Goal: Complete application form

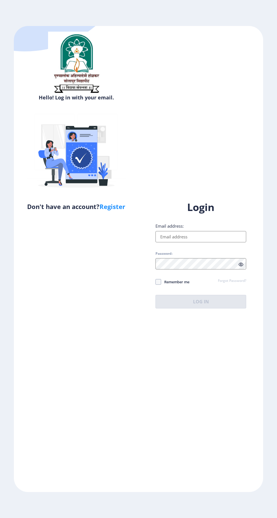
click at [195, 242] on input "Email address:" at bounding box center [200, 236] width 91 height 11
type input "[EMAIL_ADDRESS][DOMAIN_NAME]"
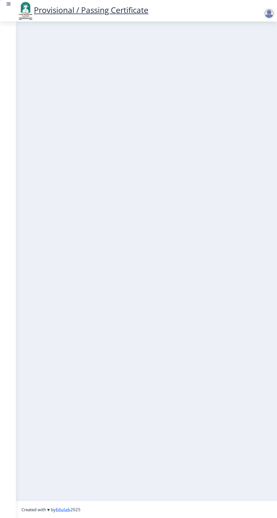
click at [206, 339] on nb-layout-column at bounding box center [146, 260] width 261 height 479
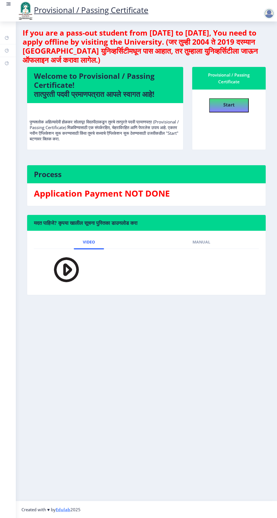
click at [163, 201] on div "Application Payment NOT DONE" at bounding box center [146, 195] width 233 height 14
click at [238, 103] on button "Start" at bounding box center [229, 105] width 40 height 14
select select
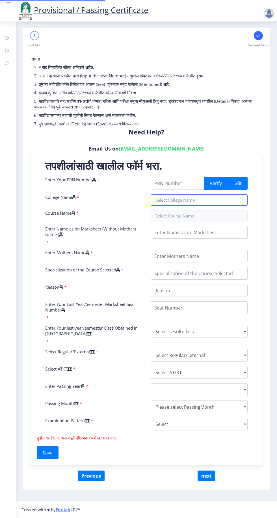
type input "2018032500073865"
type input "[GEOGRAPHIC_DATA], ([GEOGRAPHIC_DATA]) ([GEOGRAPHIC_DATA])"
type input "Bachelor of Commerce"
type input "[PERSON_NAME]"
type input "GEETA"
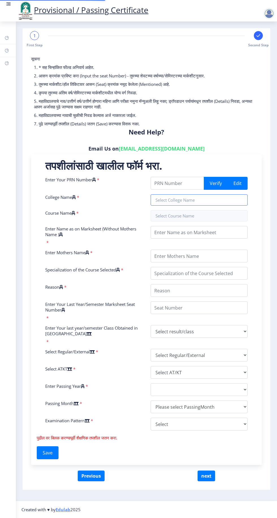
type input "ACCOUNTANCY"
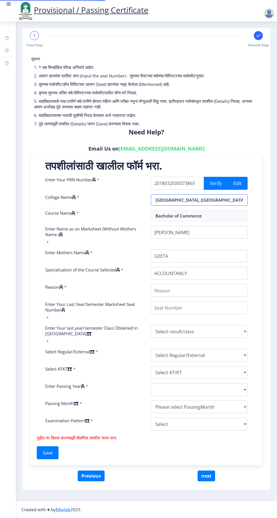
type input "To enter into banking field"
type input "1807386"
select select "Grade A"
select select "Regular"
select select "None"
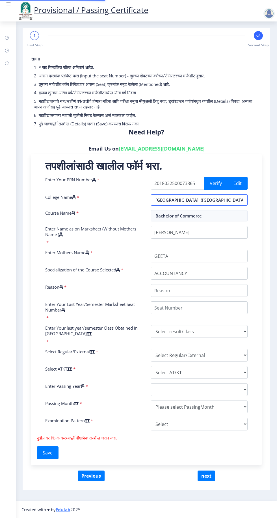
select select "2021"
select select "July"
select select "Semester"
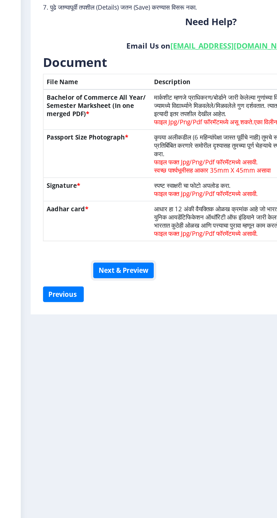
click at [91, 316] on button "Next & Preview" at bounding box center [87, 310] width 42 height 11
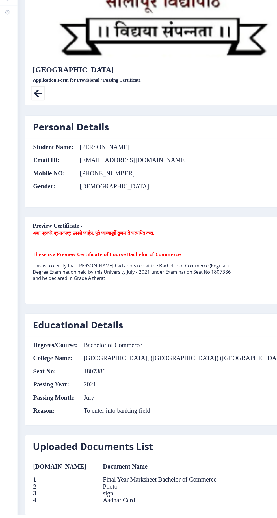
scroll to position [186, 0]
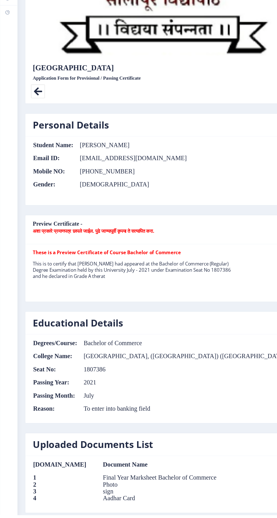
select select
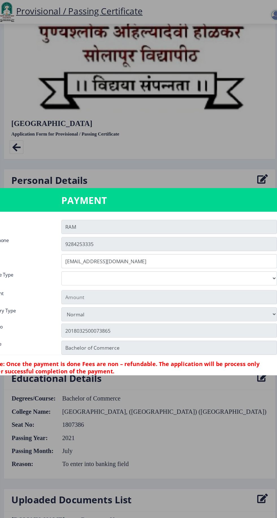
type input "155"
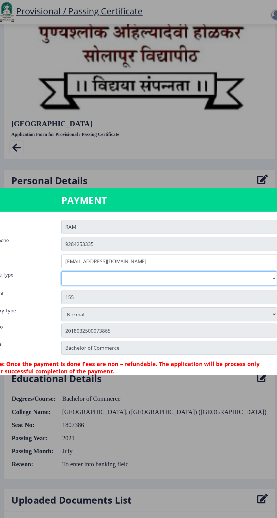
click at [173, 258] on select "Digital Courier Pickup" at bounding box center [172, 251] width 195 height 13
select select "old"
click at [75, 258] on select "Digital Courier Pickup" at bounding box center [172, 251] width 195 height 13
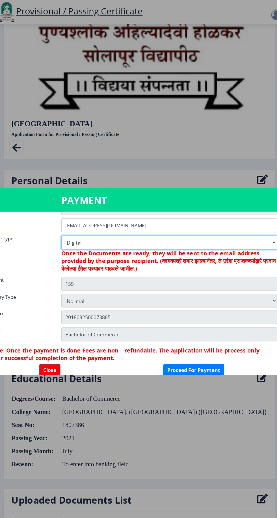
scroll to position [45, 0]
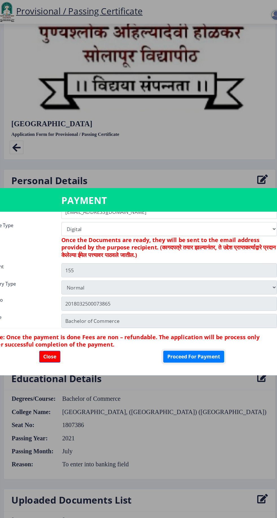
click at [197, 328] on button "Proceed For Payment" at bounding box center [194, 322] width 55 height 11
click at [71, 323] on button "Close" at bounding box center [64, 322] width 19 height 11
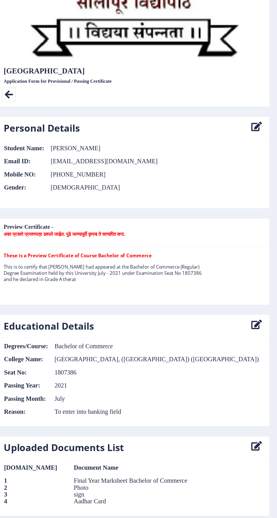
scroll to position [39, 0]
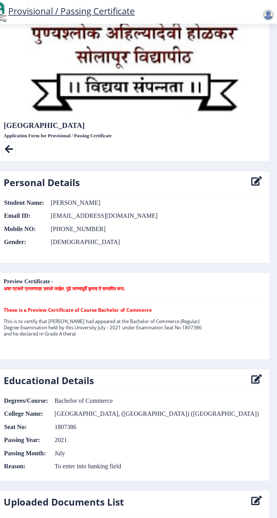
click at [271, 15] on div at bounding box center [268, 13] width 11 height 11
click at [273, 13] on div at bounding box center [268, 13] width 11 height 11
click at [271, 19] on nav "Provisional / Passing Certificate" at bounding box center [138, 10] width 277 height 21
click at [271, 13] on div at bounding box center [268, 13] width 11 height 11
click at [276, 10] on div at bounding box center [270, 13] width 14 height 11
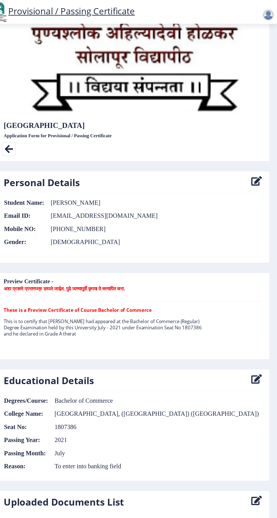
click at [266, 14] on div at bounding box center [268, 13] width 11 height 11
click at [256, 44] on span "Log out" at bounding box center [254, 44] width 36 height 7
